Goal: Information Seeking & Learning: Learn about a topic

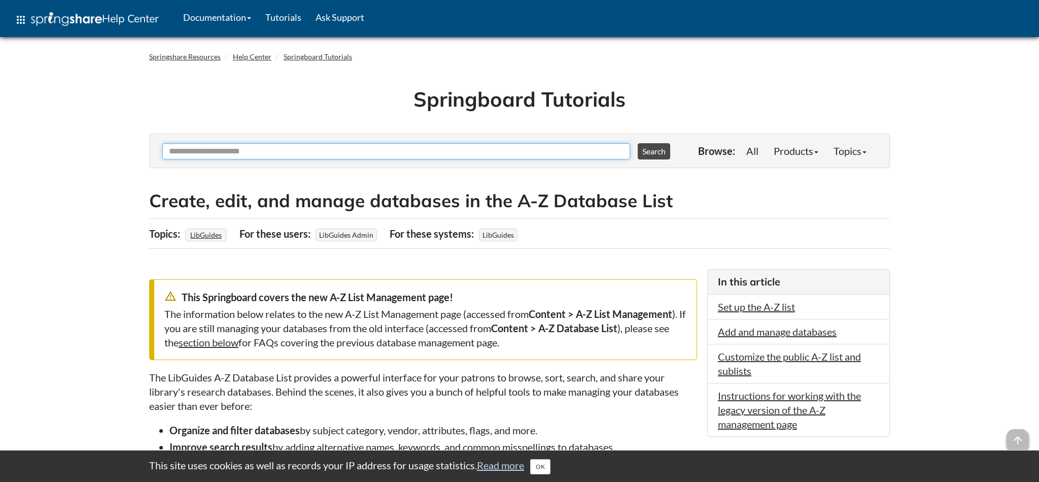
click at [465, 156] on input "Ask Another Question" at bounding box center [396, 151] width 468 height 16
type input "*****"
click at [638, 143] on button "Search" at bounding box center [654, 151] width 32 height 16
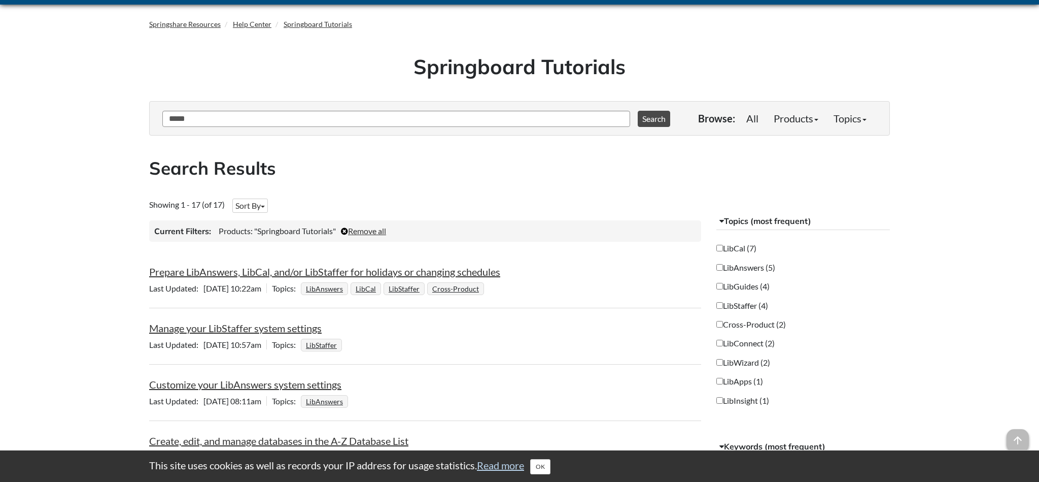
scroll to position [153, 0]
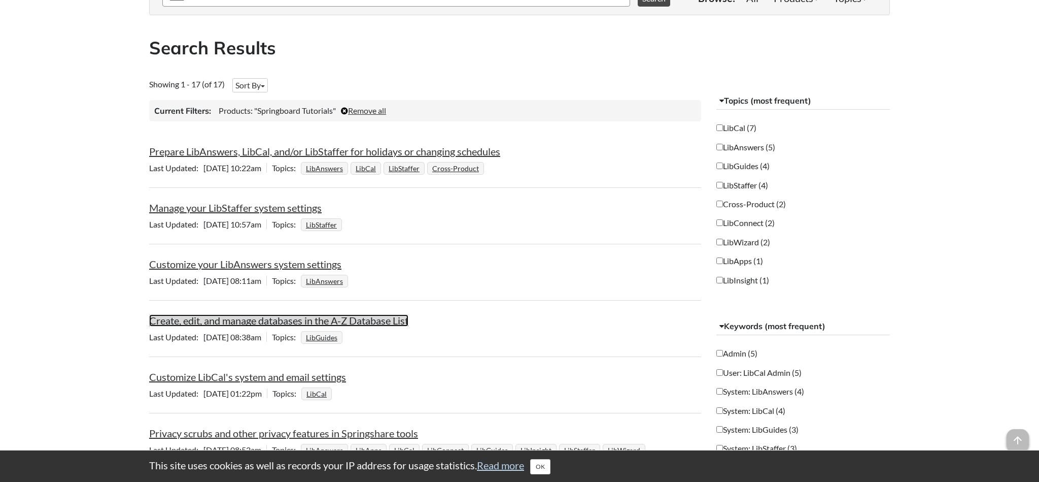
click at [383, 323] on link "Create, edit, and manage databases in the A-Z Database List" at bounding box center [278, 320] width 259 height 12
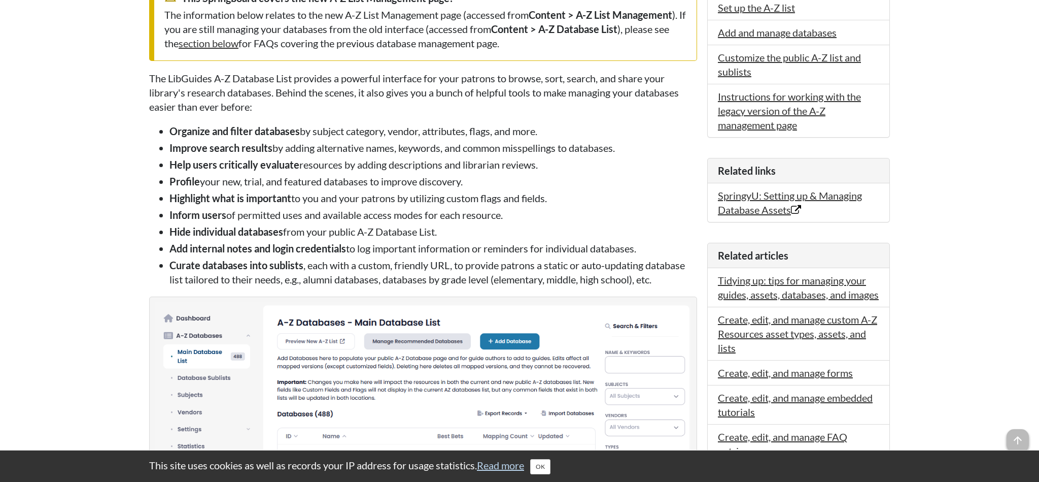
scroll to position [1425, 0]
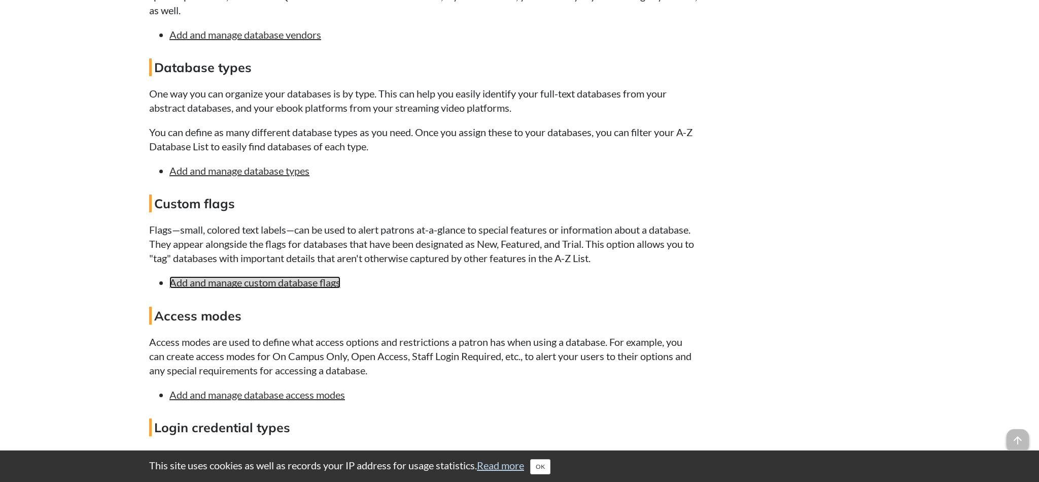
click at [318, 288] on link "Add and manage custom database flags" at bounding box center [254, 282] width 171 height 12
